Goal: Task Accomplishment & Management: Use online tool/utility

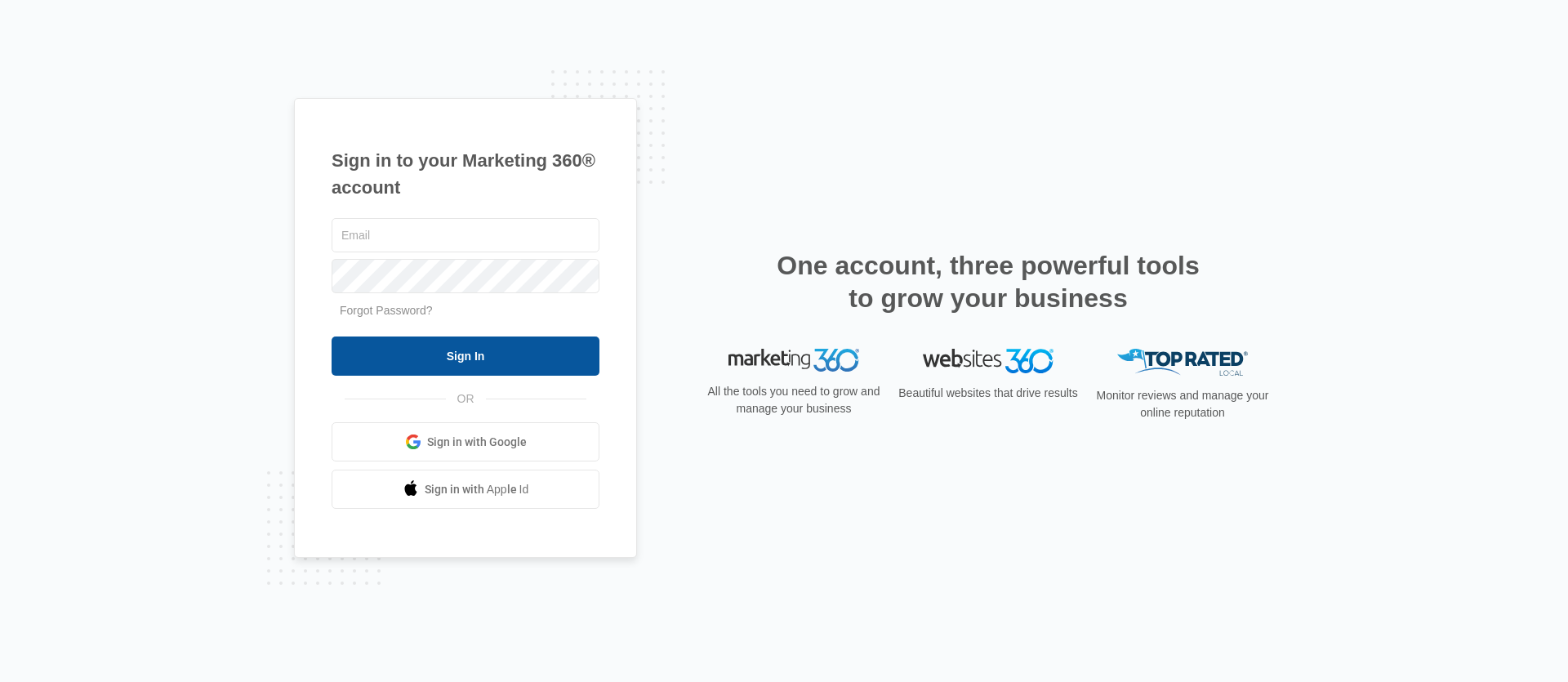
type input "[PERSON_NAME][EMAIL_ADDRESS][DOMAIN_NAME]"
click at [456, 362] on input "Sign In" at bounding box center [465, 356] width 268 height 39
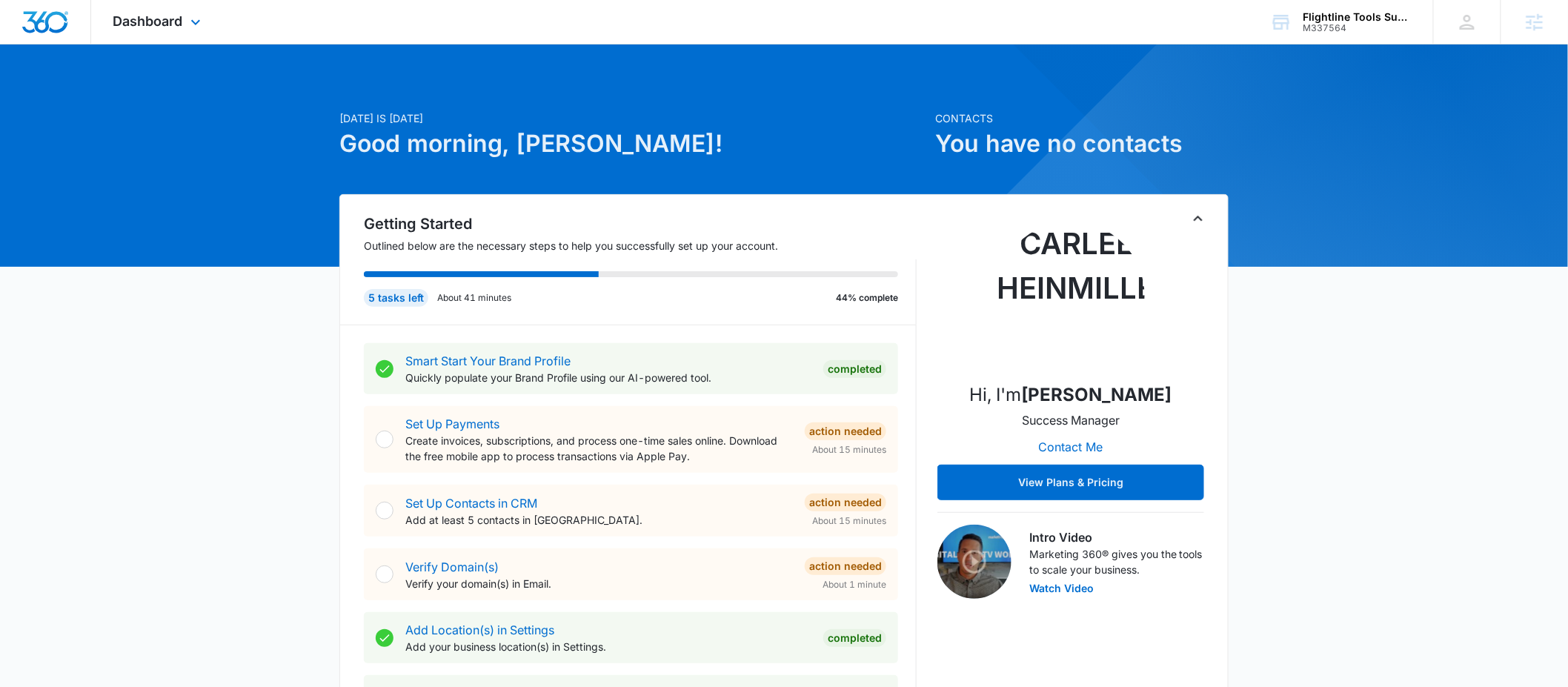
click at [168, 38] on div "Dashboard Apps Reputation Forms CRM Email Social Payments POS Content Ads Intel…" at bounding box center [158, 21] width 135 height 44
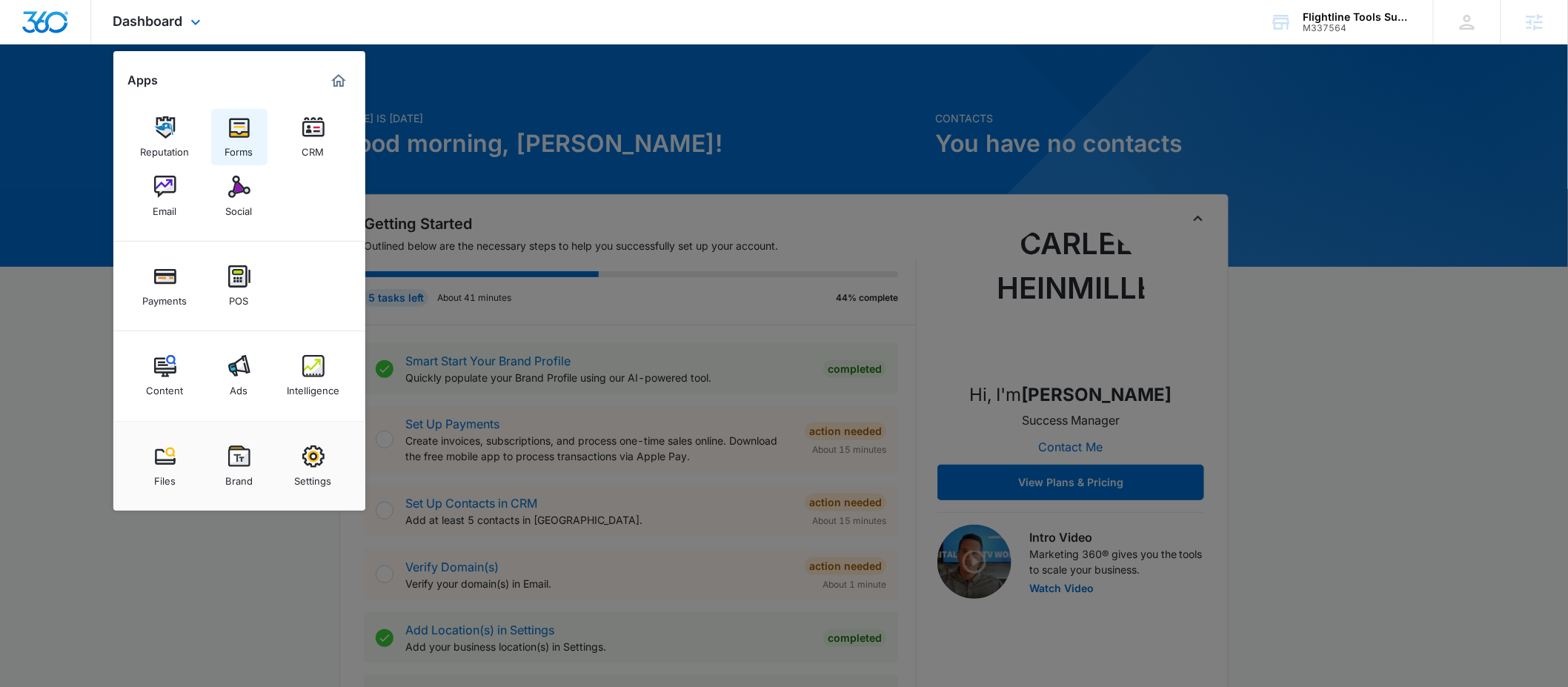
click at [238, 136] on img at bounding box center [239, 127] width 22 height 22
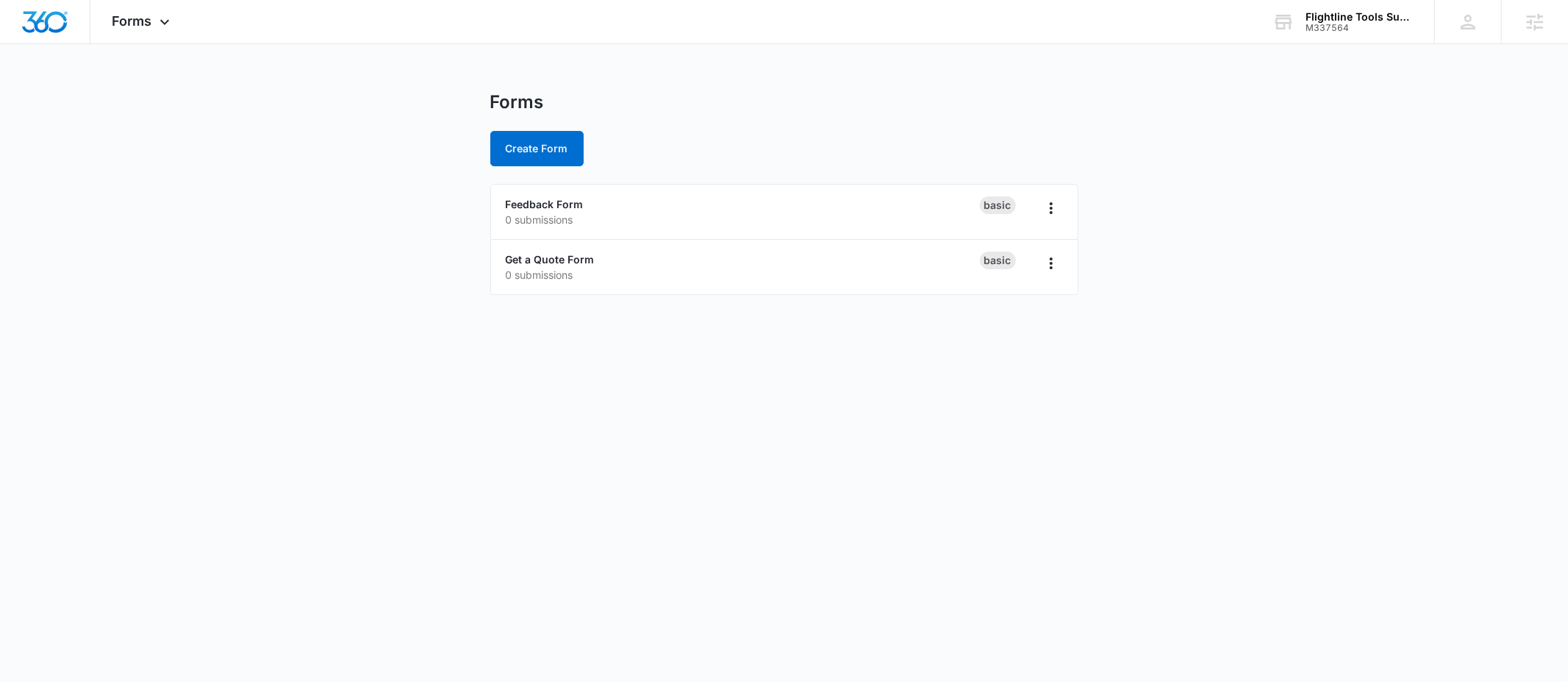
drag, startPoint x: 378, startPoint y: 269, endPoint x: 490, endPoint y: 224, distance: 120.7
click at [378, 270] on main "Forms Create Form Feedback Form 0 submissions Basic Get a Quote Form 0 submissi…" at bounding box center [784, 201] width 1568 height 222
click at [531, 257] on link "Get a Quote Form" at bounding box center [550, 259] width 89 height 12
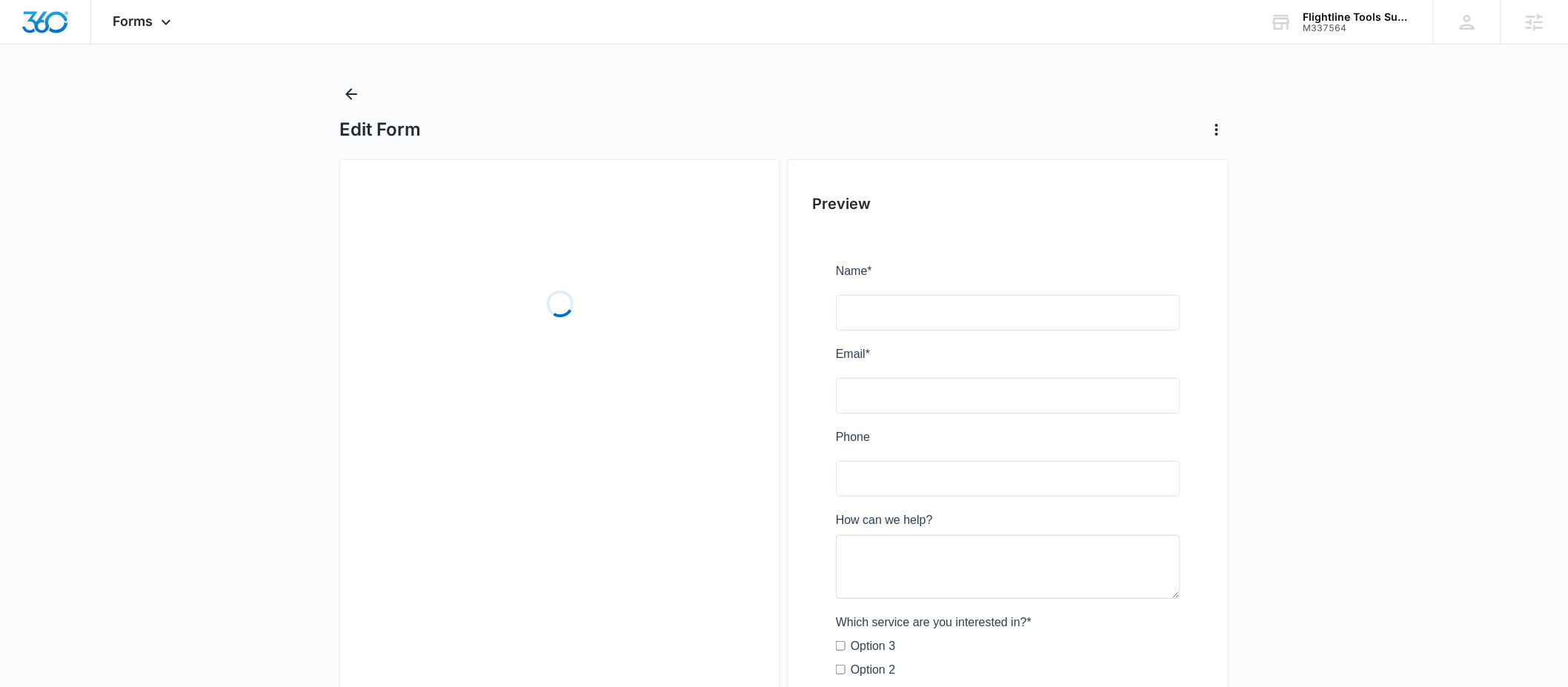
scroll to position [136, 0]
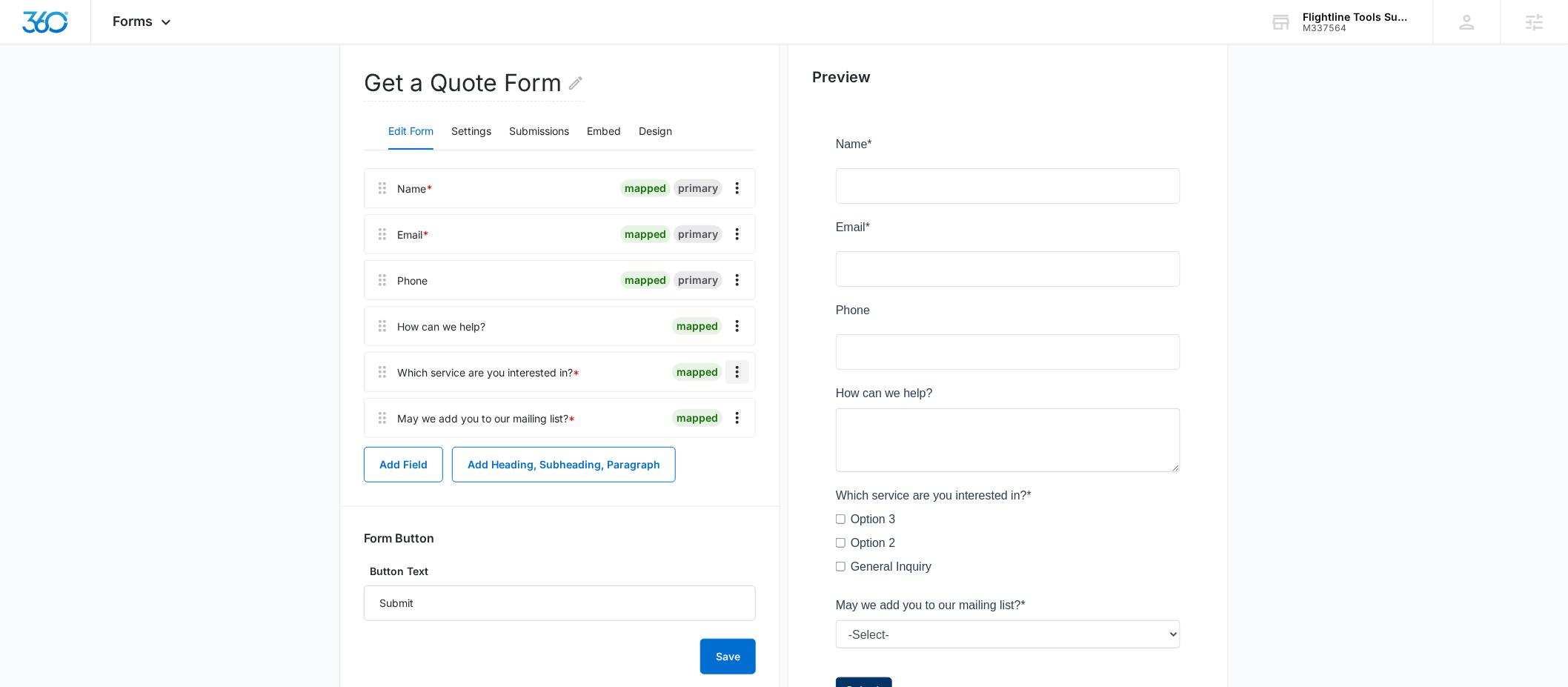
click at [730, 376] on icon "Overflow Menu" at bounding box center [737, 372] width 18 height 18
click at [705, 437] on div "Delete" at bounding box center [698, 436] width 31 height 11
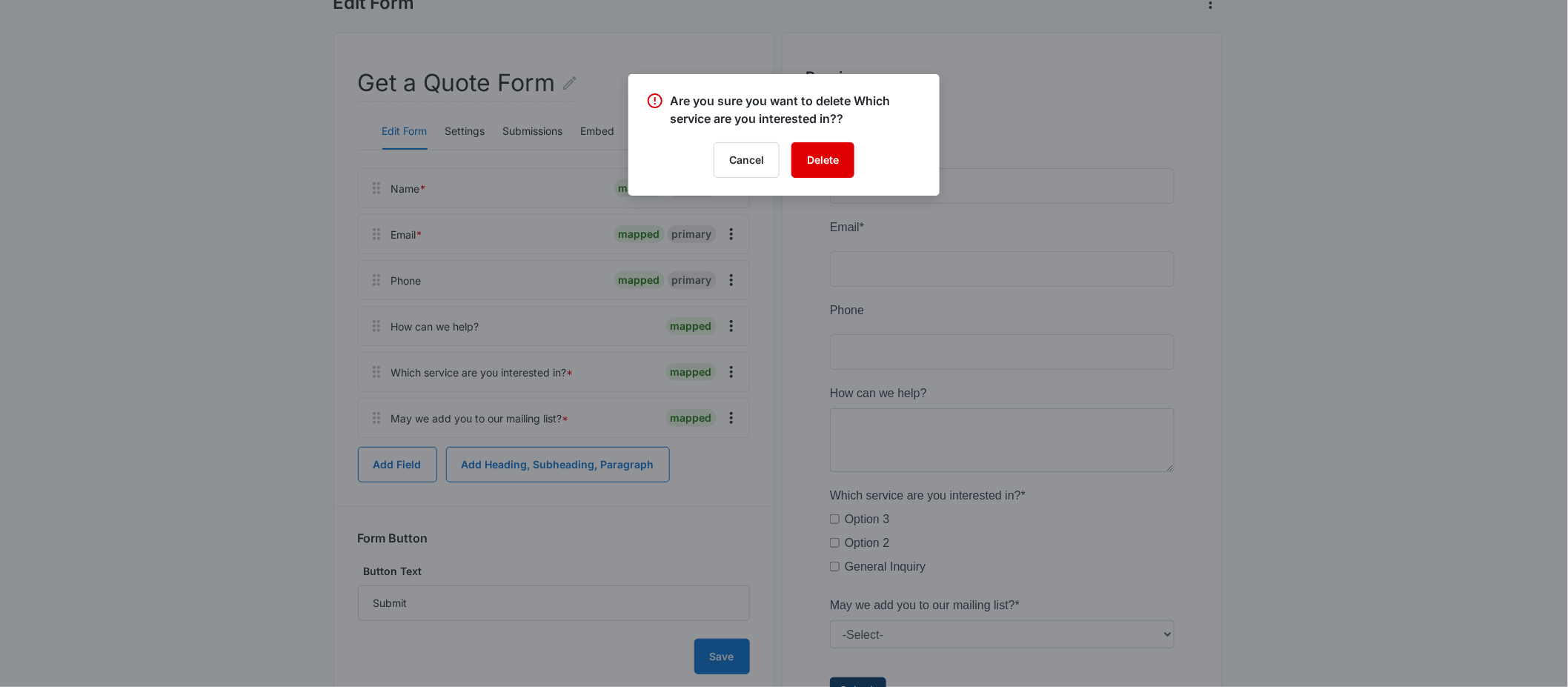
click at [816, 161] on button "Delete" at bounding box center [823, 160] width 63 height 36
click at [604, 129] on div at bounding box center [784, 344] width 1568 height 687
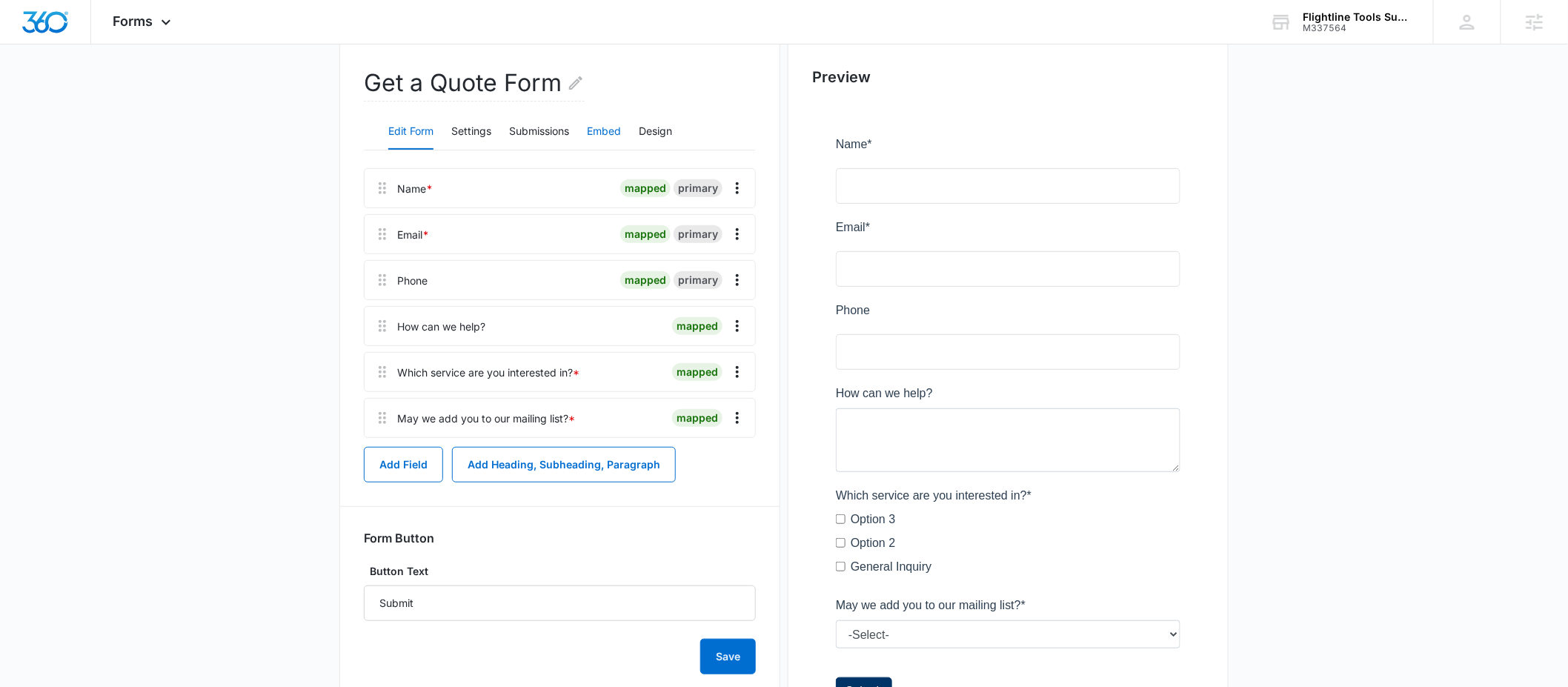
click at [604, 130] on button "Embed" at bounding box center [604, 132] width 34 height 36
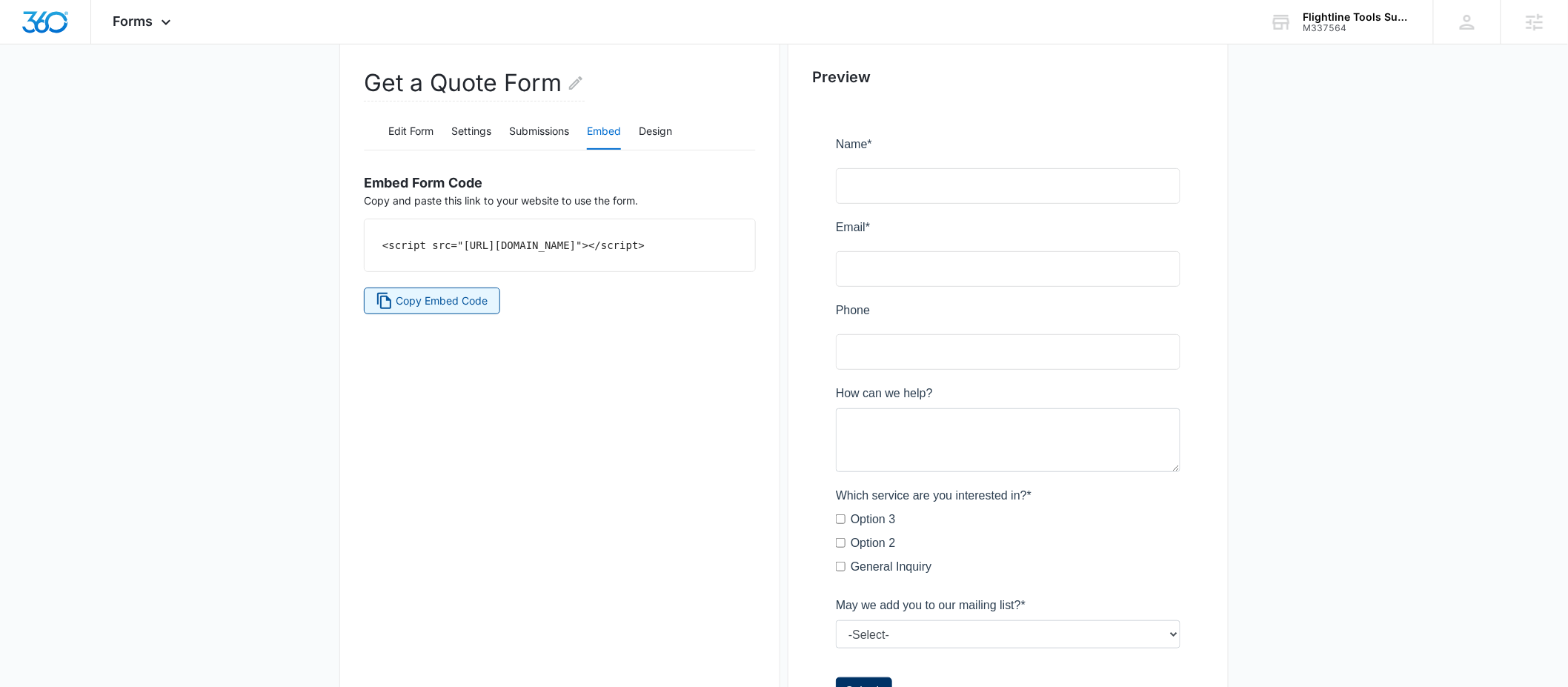
click at [467, 309] on span "Copy Embed Code" at bounding box center [442, 301] width 92 height 16
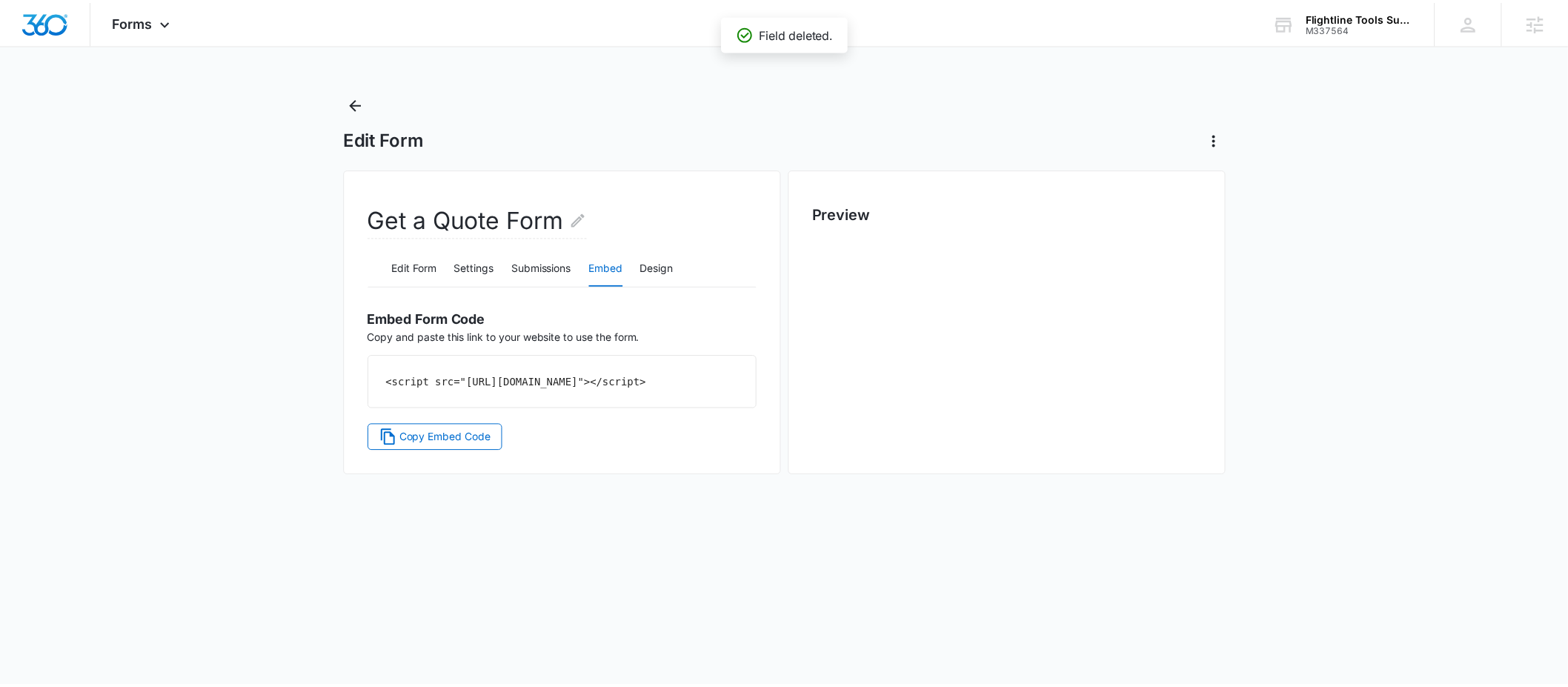
scroll to position [0, 0]
click at [351, 101] on icon "Back" at bounding box center [352, 104] width 18 height 18
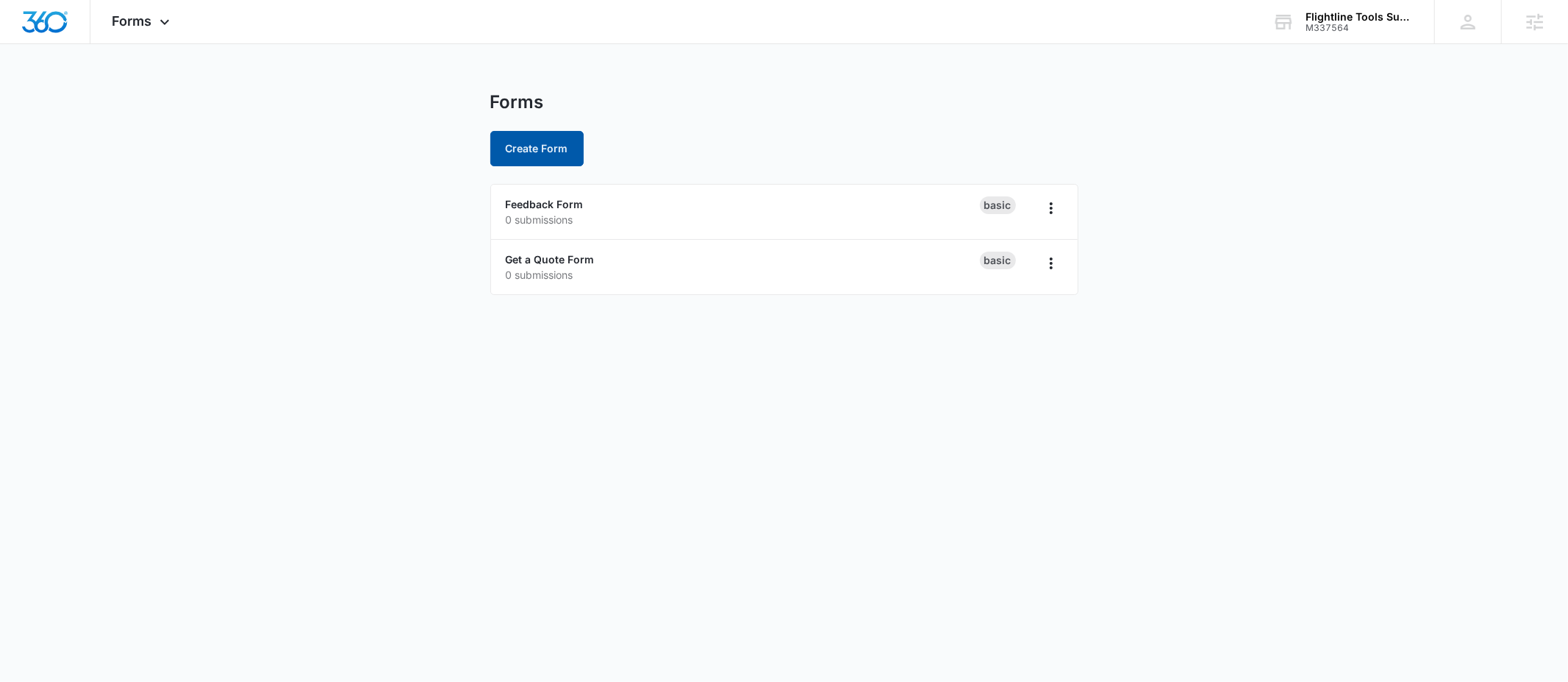
click at [568, 151] on button "Create Form" at bounding box center [537, 148] width 94 height 35
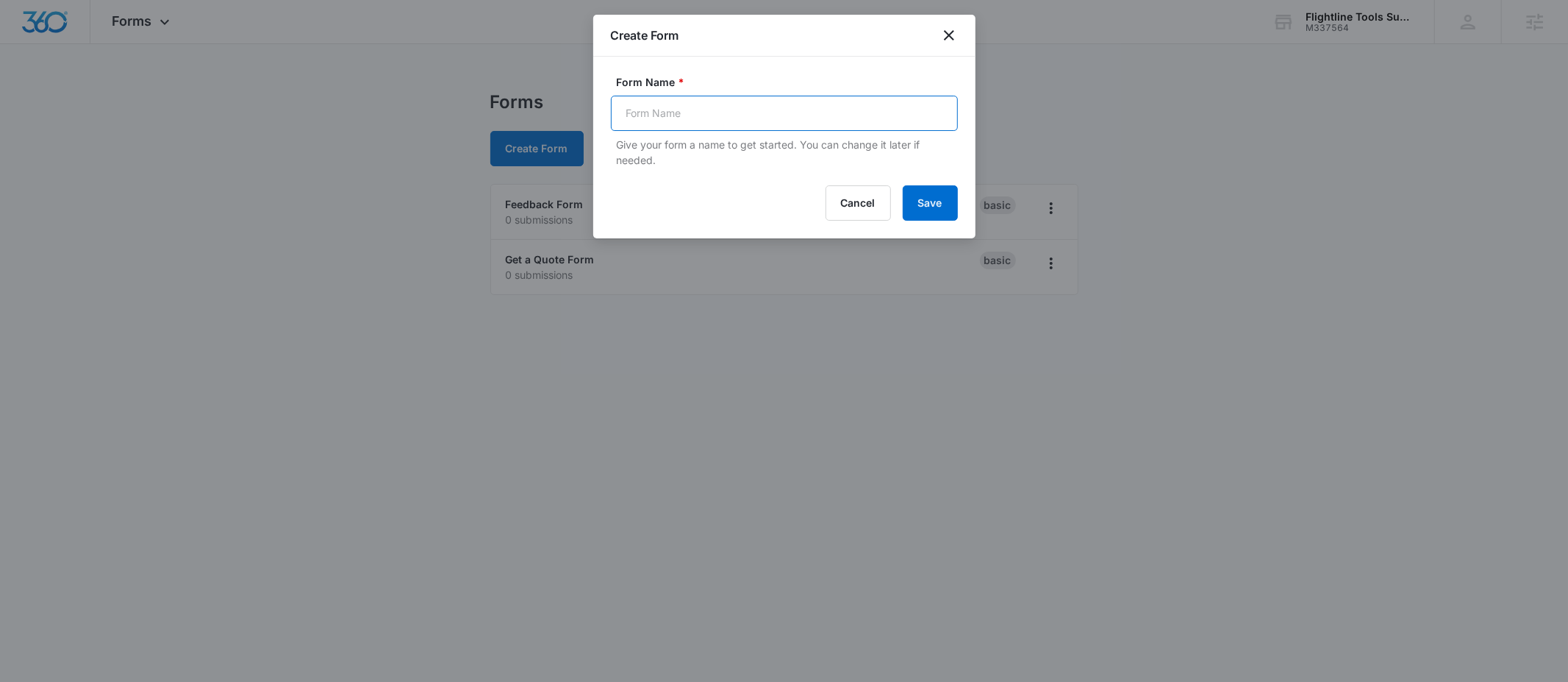
click at [662, 97] on input "Form Name *" at bounding box center [784, 113] width 347 height 35
type input "Subscriber Form"
click at [928, 192] on button "Save" at bounding box center [930, 203] width 55 height 35
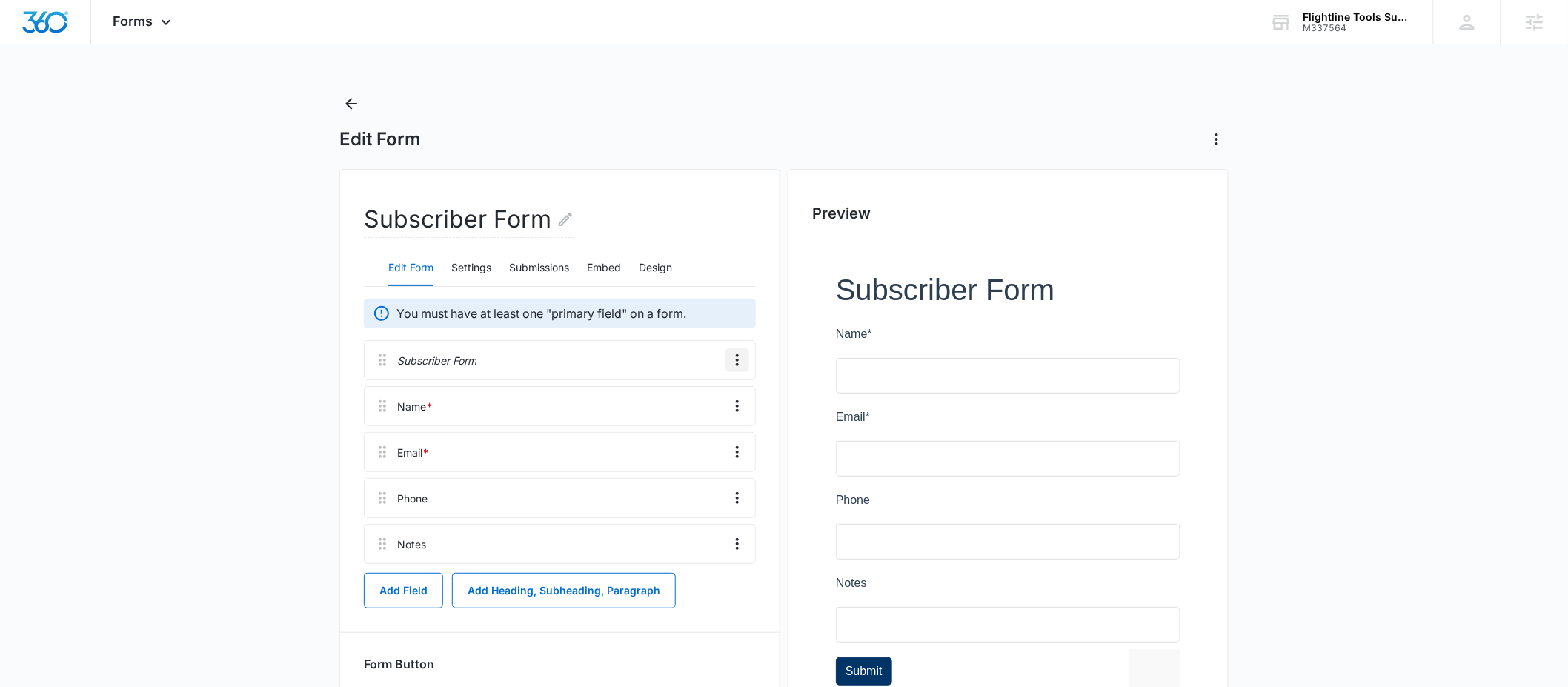
click at [732, 364] on icon "Overflow Menu" at bounding box center [737, 360] width 18 height 18
click at [706, 424] on div "Delete" at bounding box center [698, 424] width 31 height 11
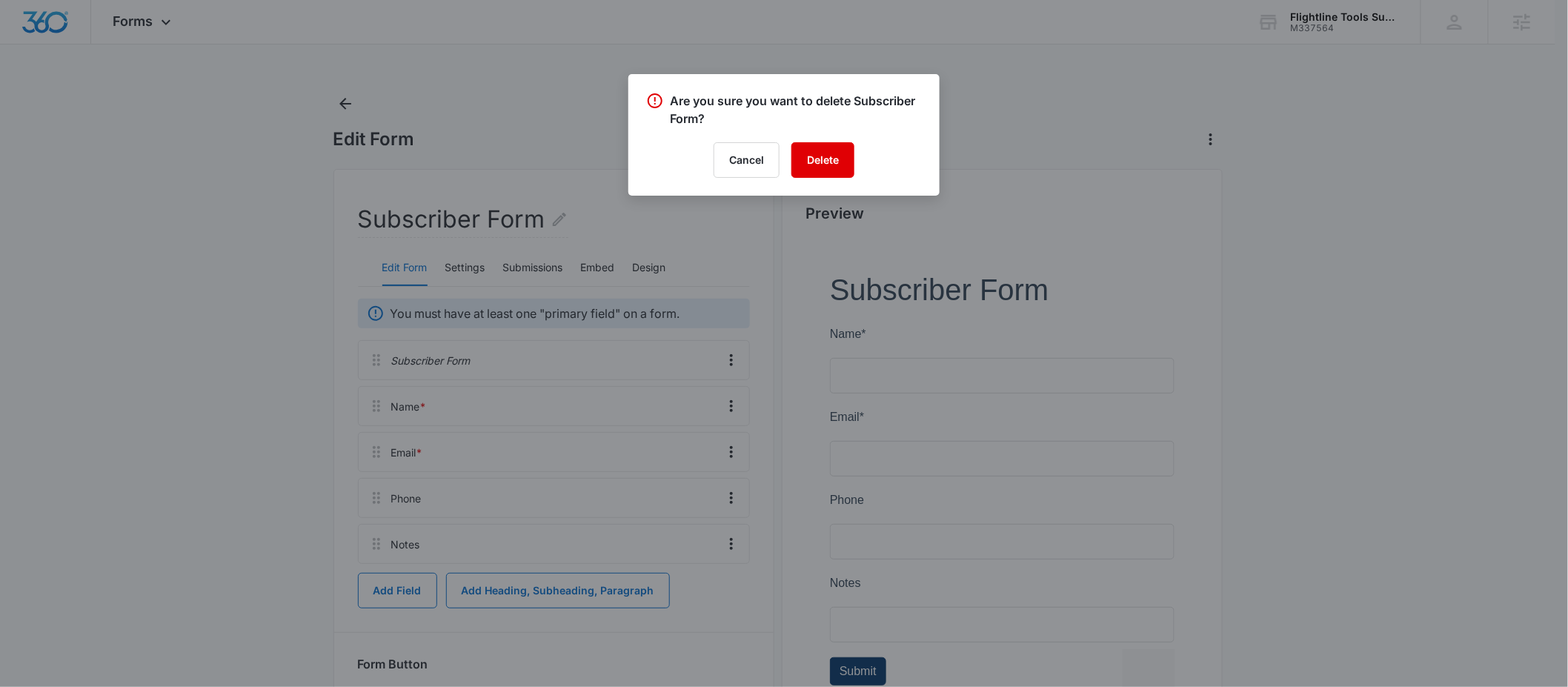
click at [821, 161] on button "Delete" at bounding box center [823, 160] width 63 height 36
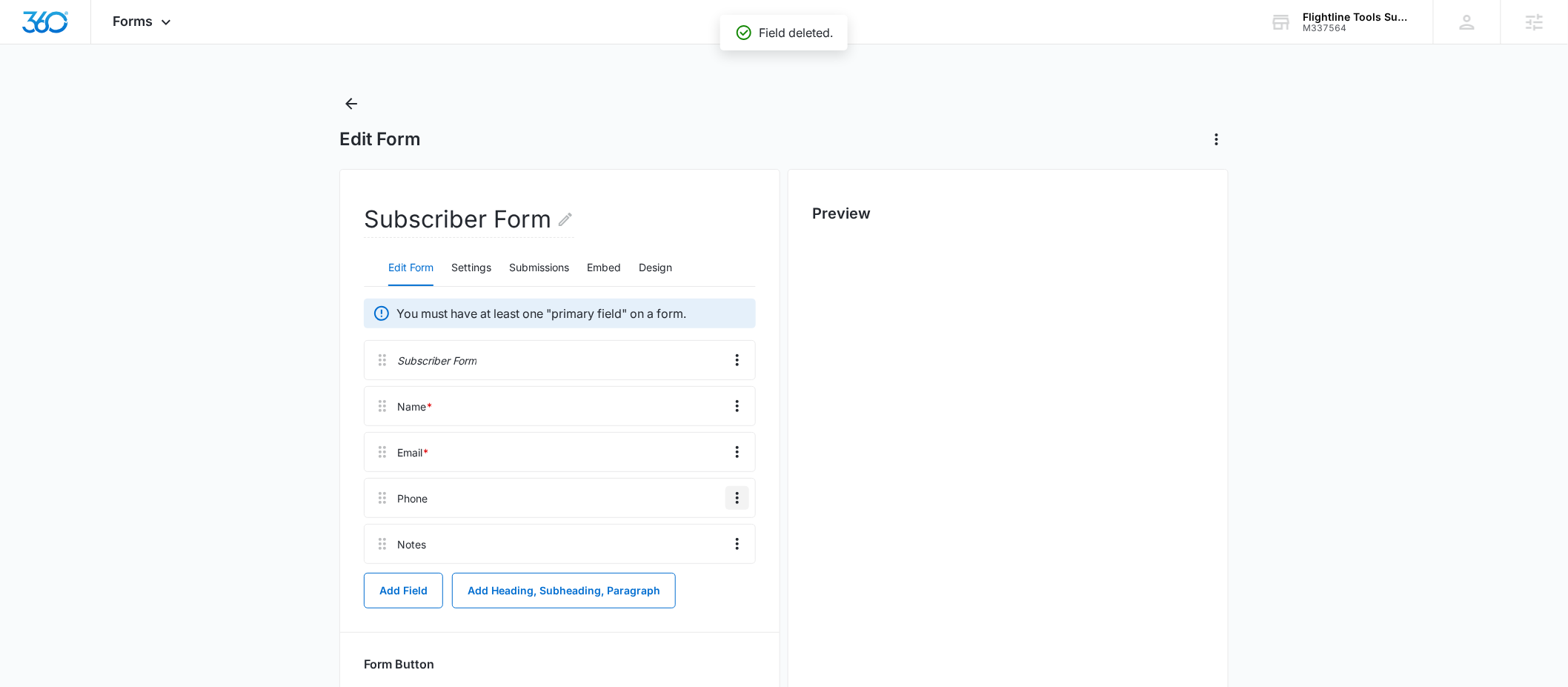
click at [730, 502] on icon "Overflow Menu" at bounding box center [737, 497] width 18 height 18
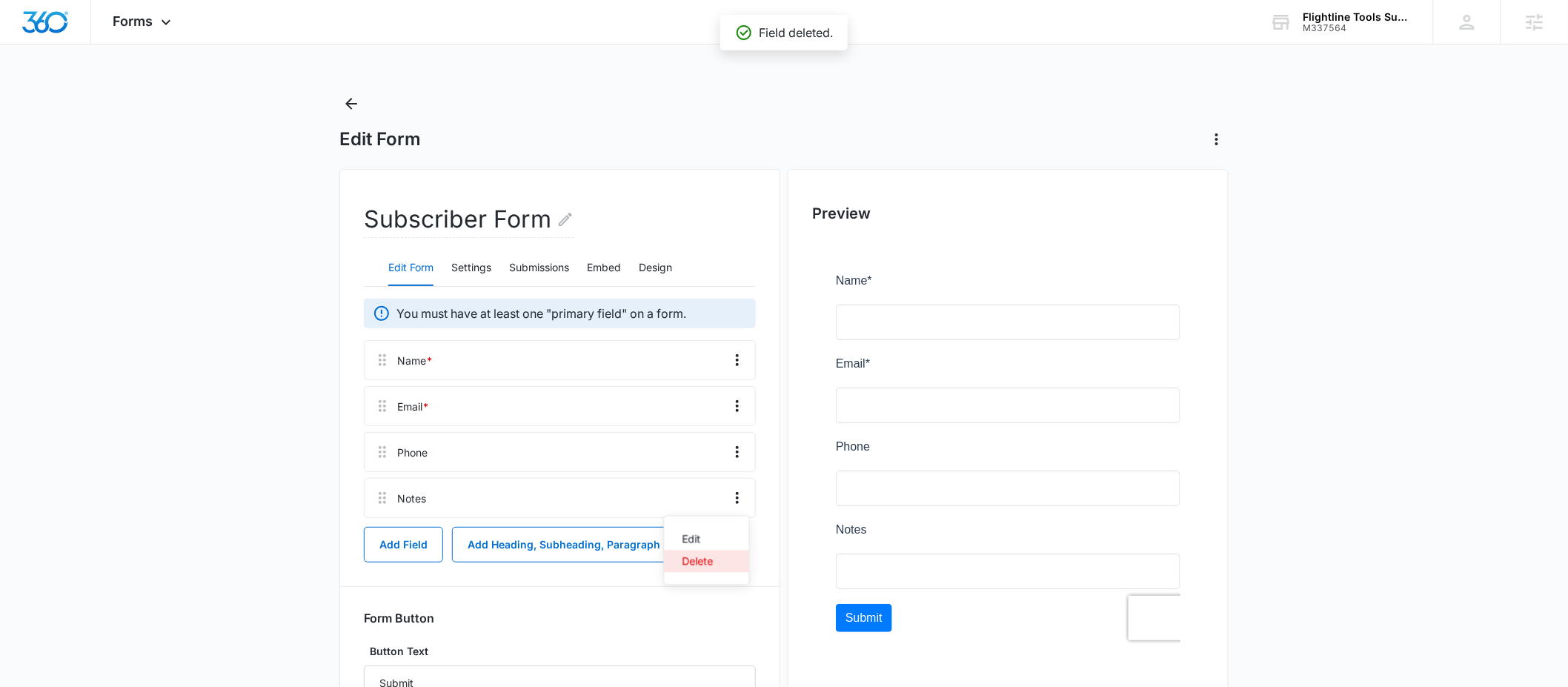
click at [698, 572] on button "Delete" at bounding box center [707, 562] width 85 height 22
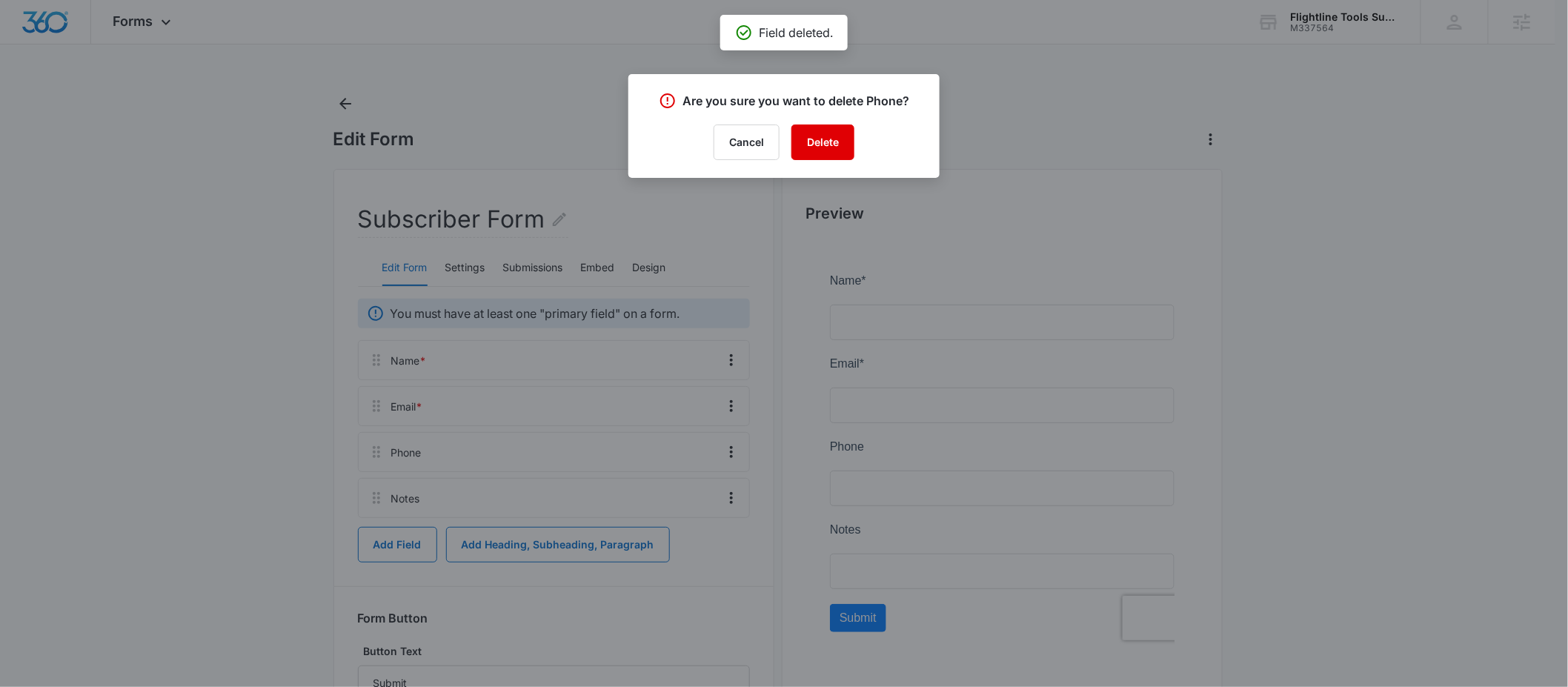
click at [818, 148] on button "Delete" at bounding box center [823, 142] width 63 height 36
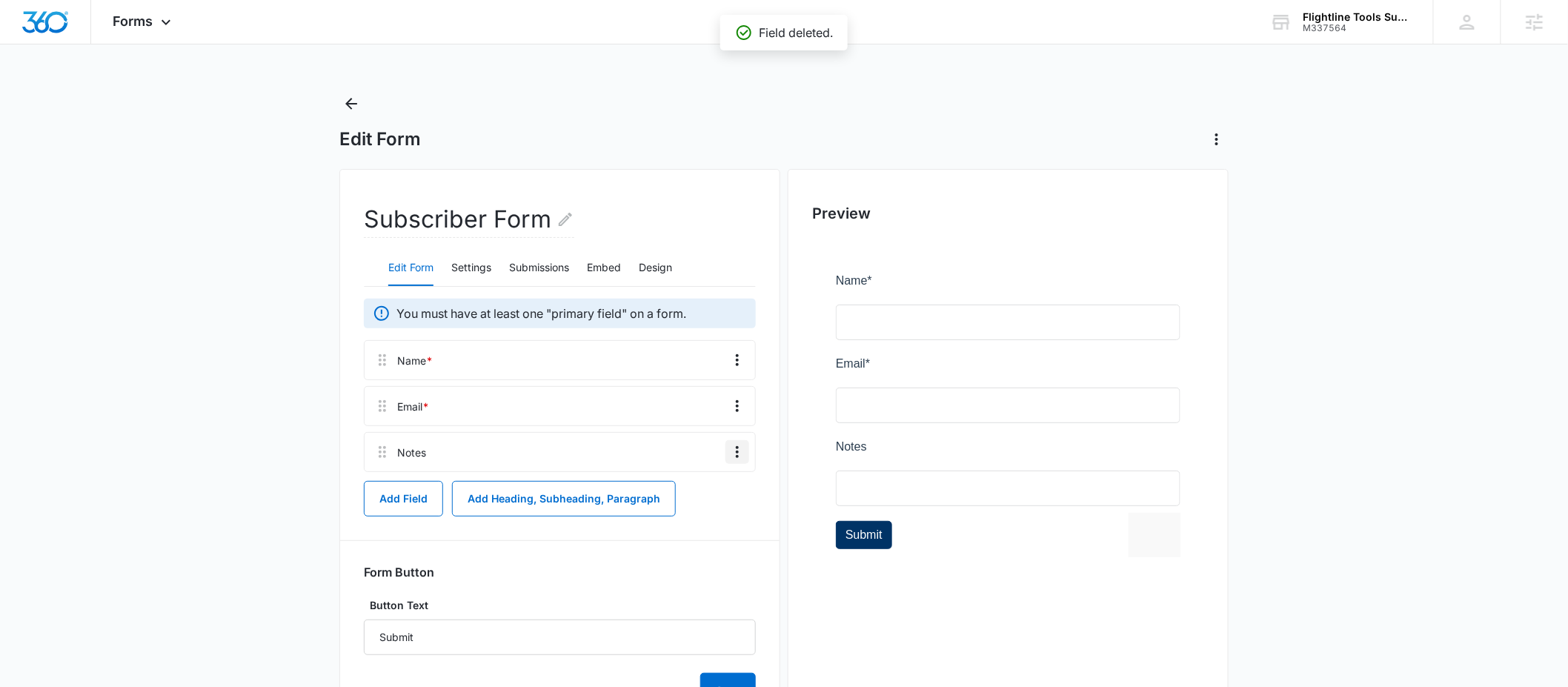
click at [732, 450] on icon "Overflow Menu" at bounding box center [737, 452] width 18 height 18
click at [714, 520] on button "Delete" at bounding box center [707, 515] width 85 height 22
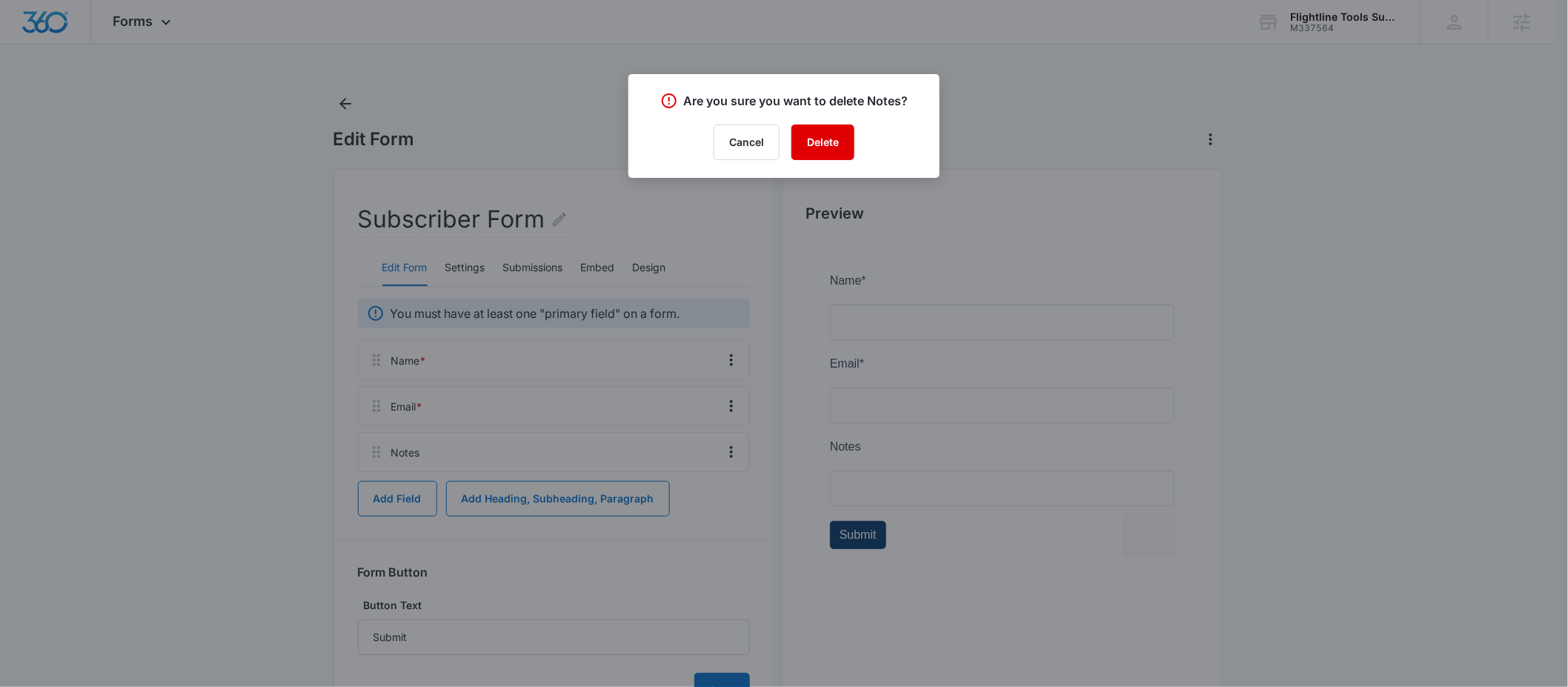
click at [803, 156] on button "Delete" at bounding box center [823, 142] width 63 height 36
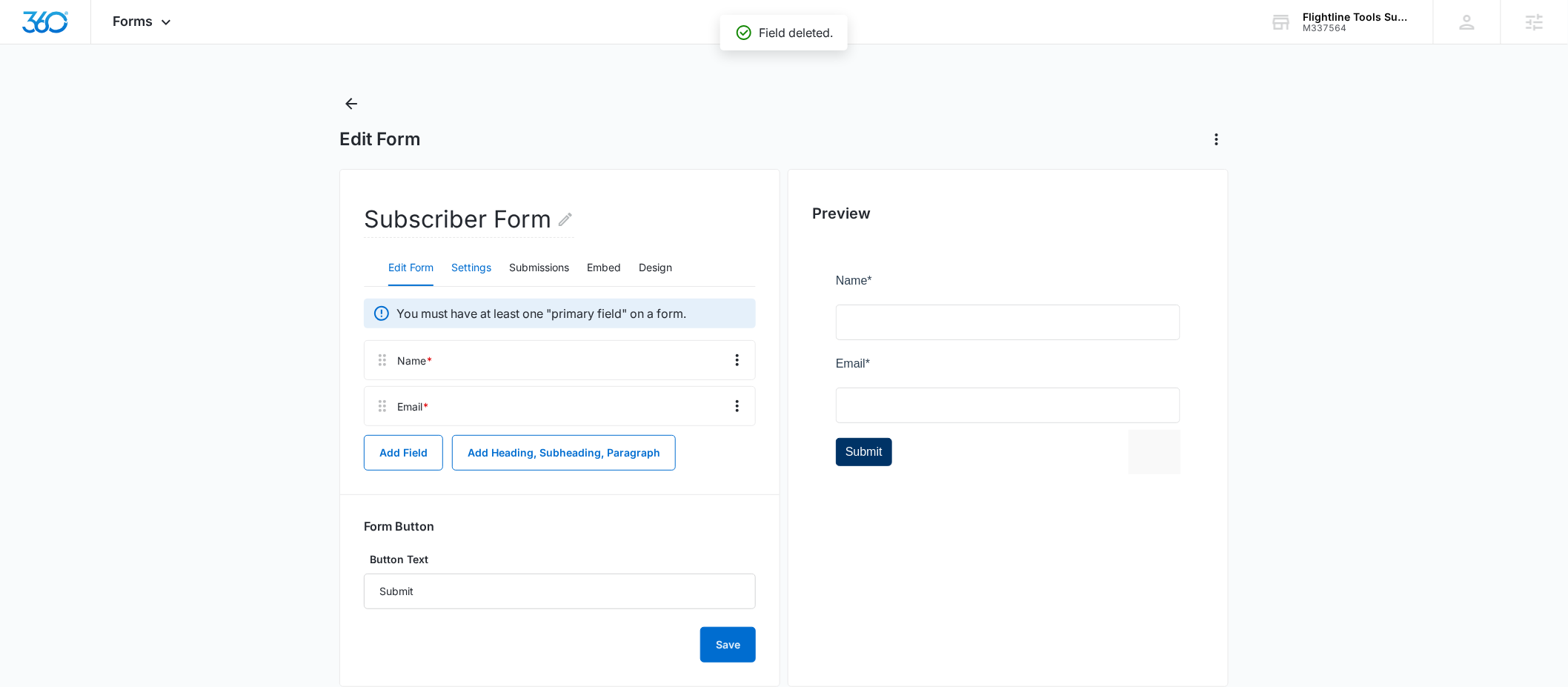
click at [484, 263] on button "Settings" at bounding box center [471, 268] width 40 height 36
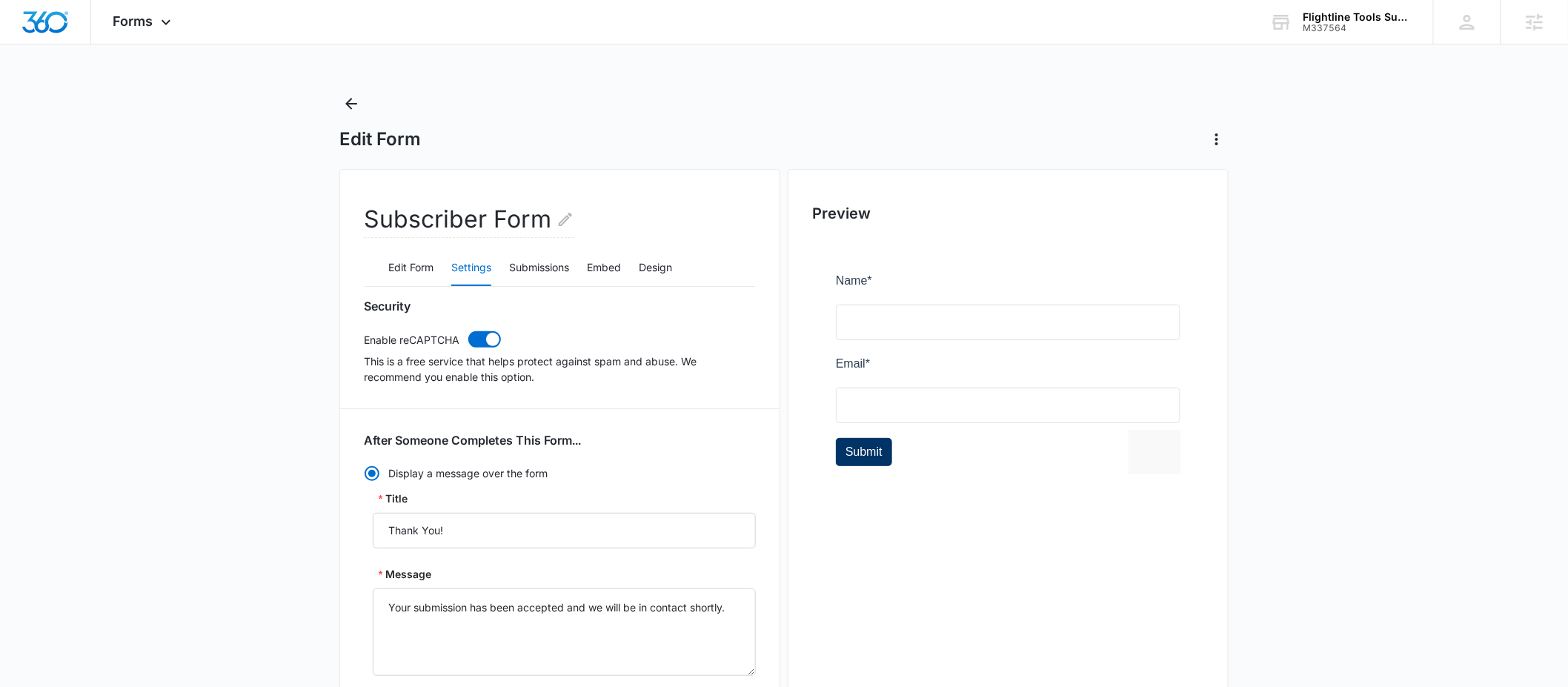
click at [625, 271] on div "Edit Form Settings Submissions Embed Design" at bounding box center [560, 269] width 392 height 37
click at [613, 267] on button "Embed" at bounding box center [604, 268] width 34 height 36
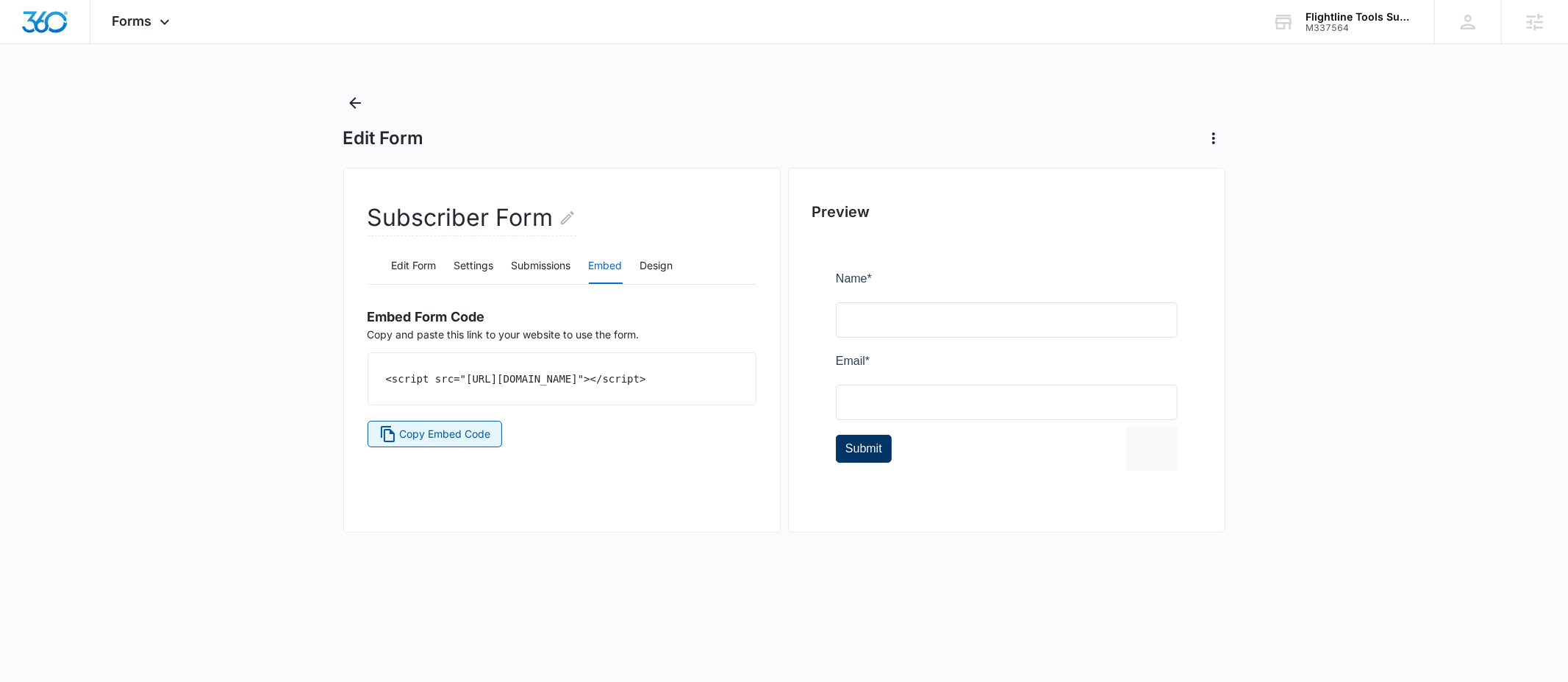
click at [423, 442] on span "Copy Embed Code" at bounding box center [444, 434] width 91 height 16
